Goal: Find specific page/section: Find specific page/section

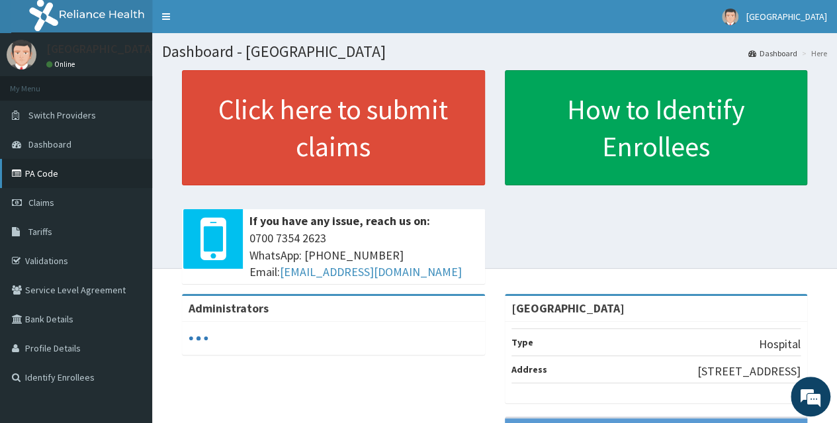
click at [62, 171] on link "PA Code" at bounding box center [76, 173] width 152 height 29
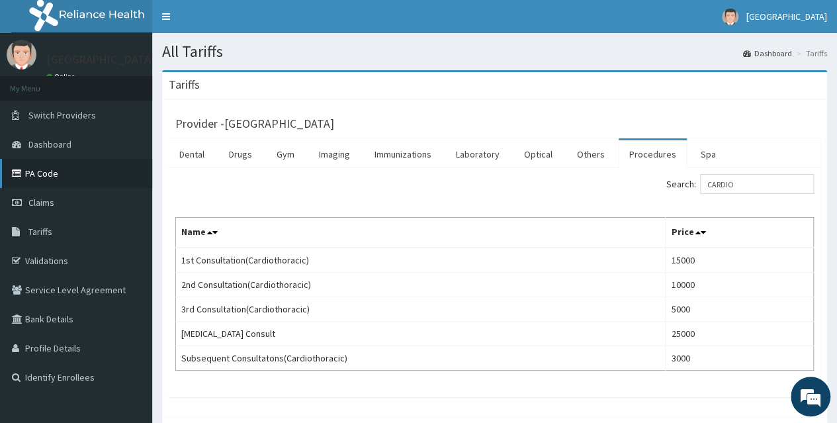
click at [67, 175] on link "PA Code" at bounding box center [76, 173] width 152 height 29
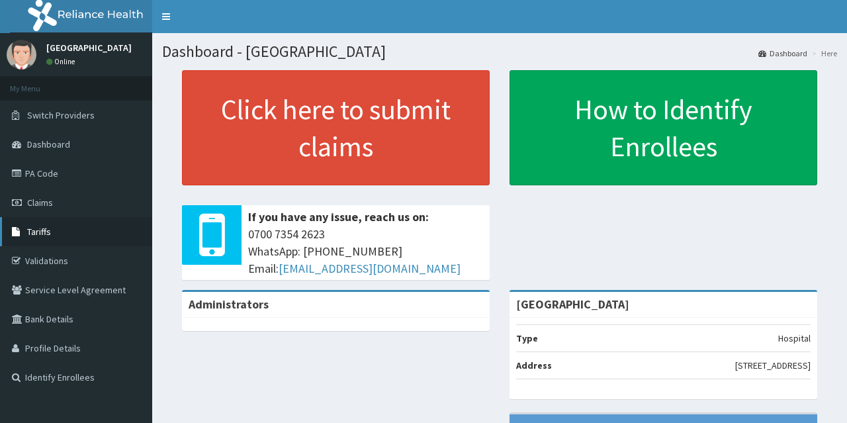
drag, startPoint x: 97, startPoint y: 232, endPoint x: 106, endPoint y: 226, distance: 10.7
click at [96, 232] on link "Tariffs" at bounding box center [76, 231] width 152 height 29
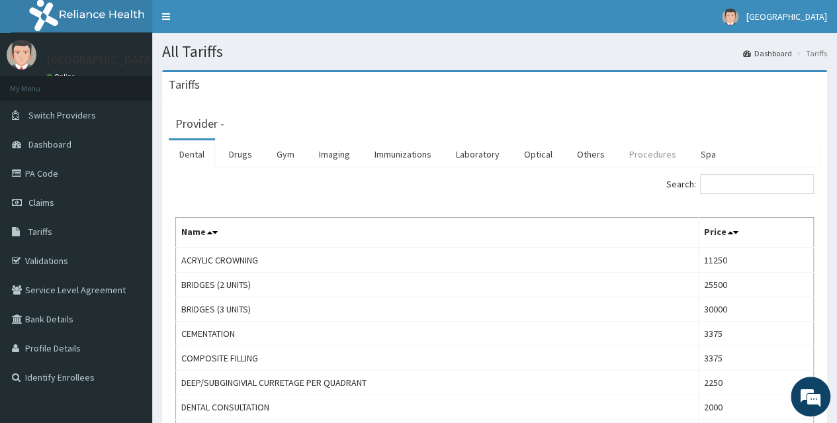
click at [634, 156] on link "Procedures" at bounding box center [652, 154] width 68 height 28
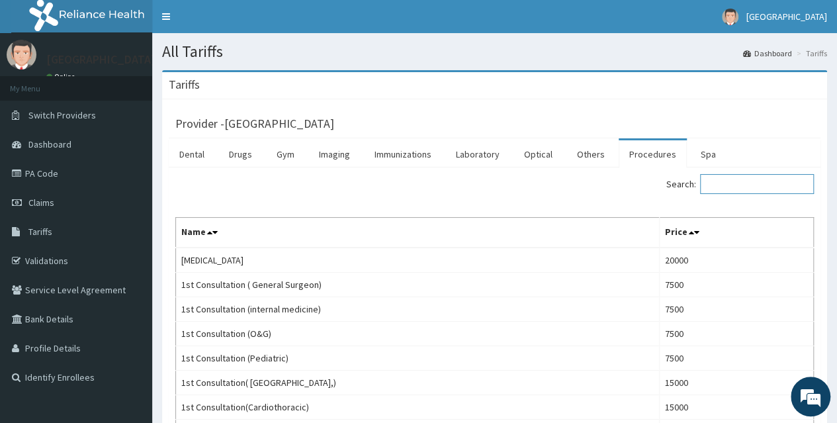
click at [734, 187] on input "Search:" at bounding box center [757, 184] width 114 height 20
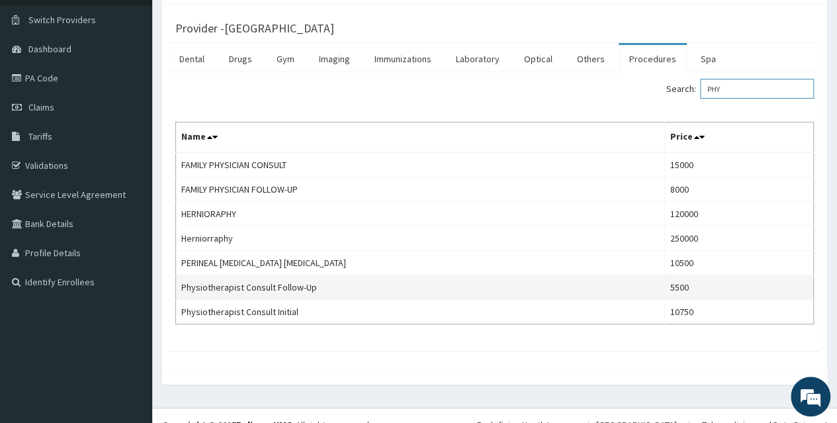
scroll to position [111, 0]
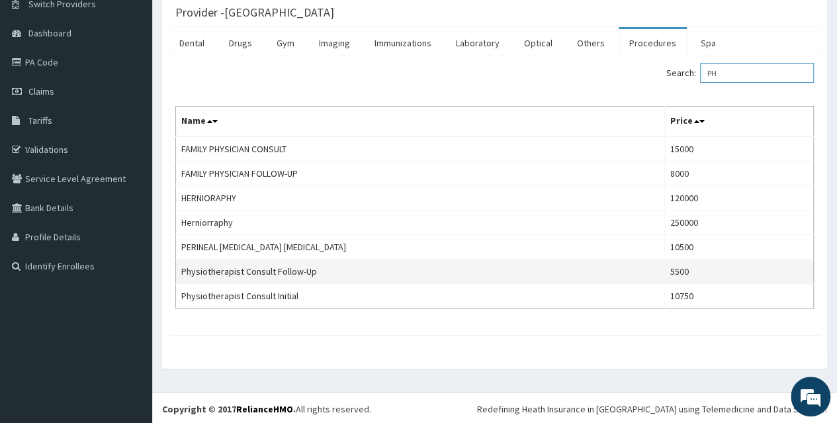
type input "P"
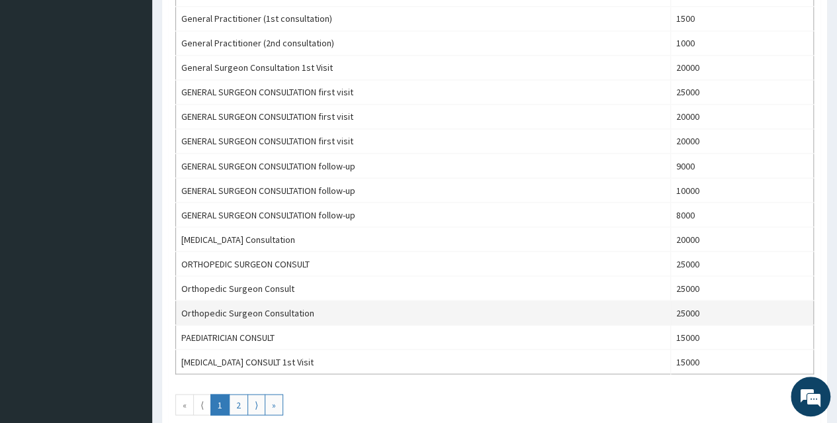
scroll to position [1184, 0]
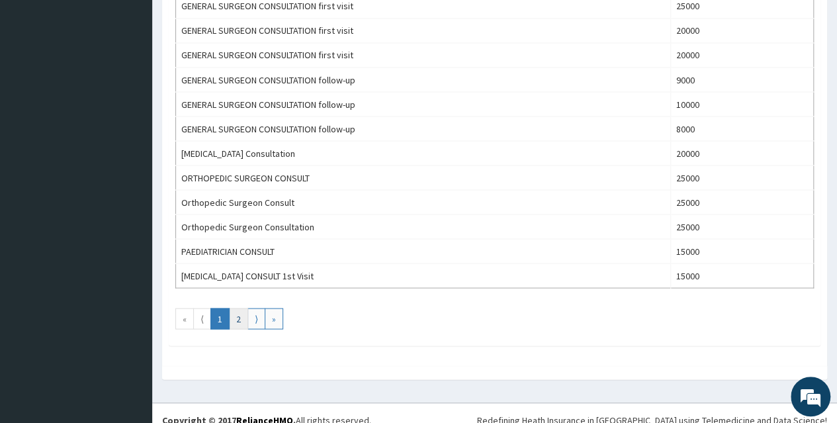
click at [241, 308] on link "2" at bounding box center [238, 318] width 19 height 21
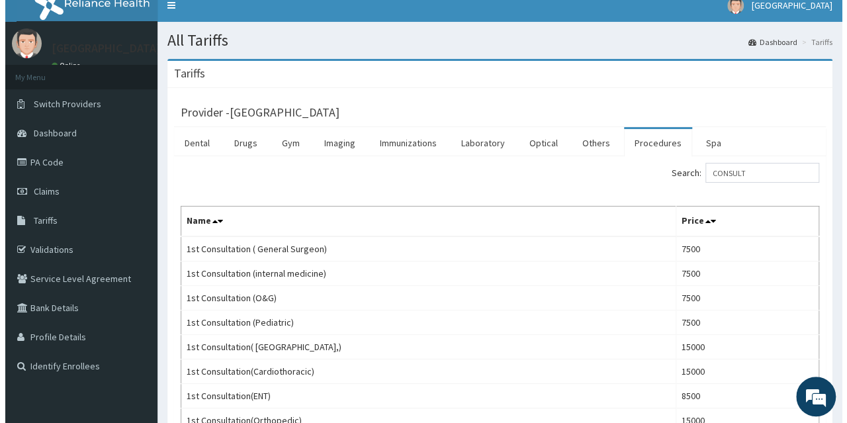
scroll to position [0, 0]
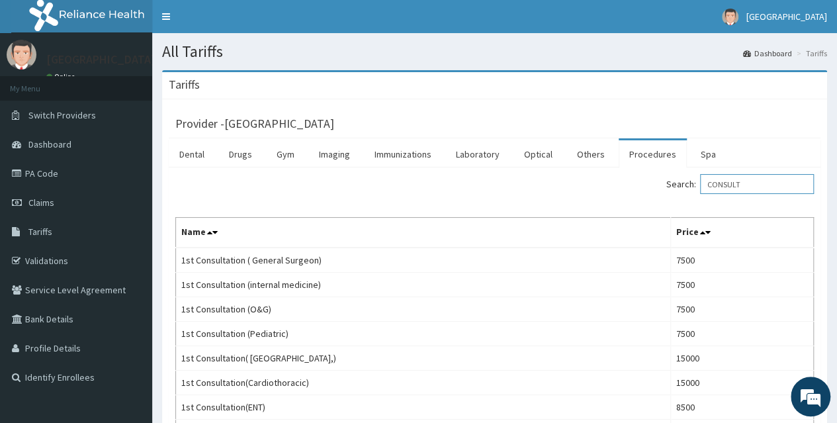
click at [761, 185] on input "CONSULT" at bounding box center [757, 184] width 114 height 20
type input "C"
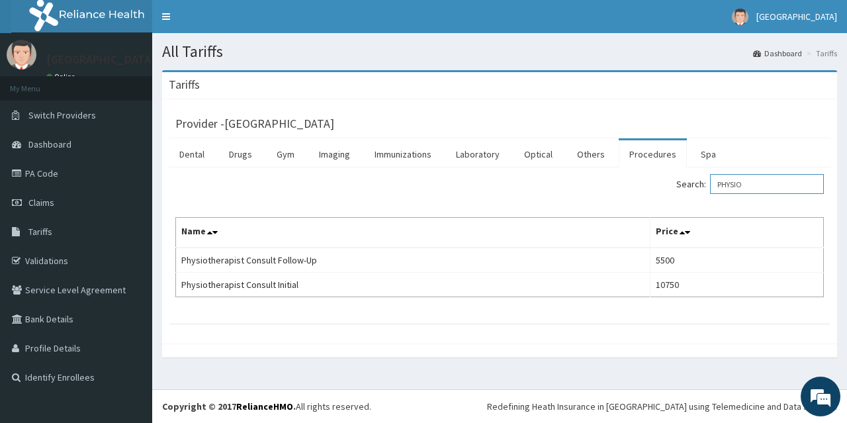
type input "PHYSIO"
